Goal: Task Accomplishment & Management: Complete application form

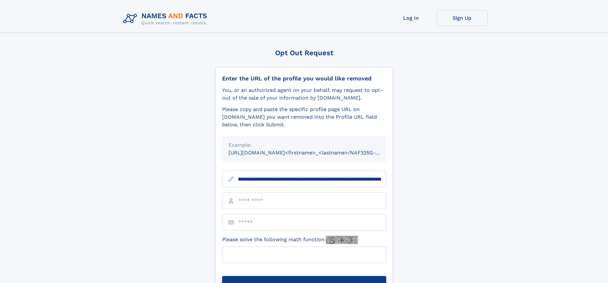
scroll to position [0, 68]
type input "**********"
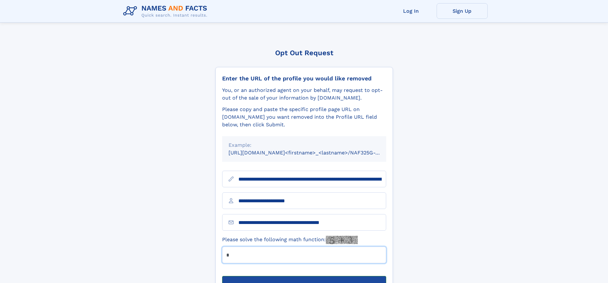
type input "*"
click at [304, 276] on button "Submit Opt Out Request" at bounding box center [304, 286] width 164 height 20
